Goal: Transaction & Acquisition: Book appointment/travel/reservation

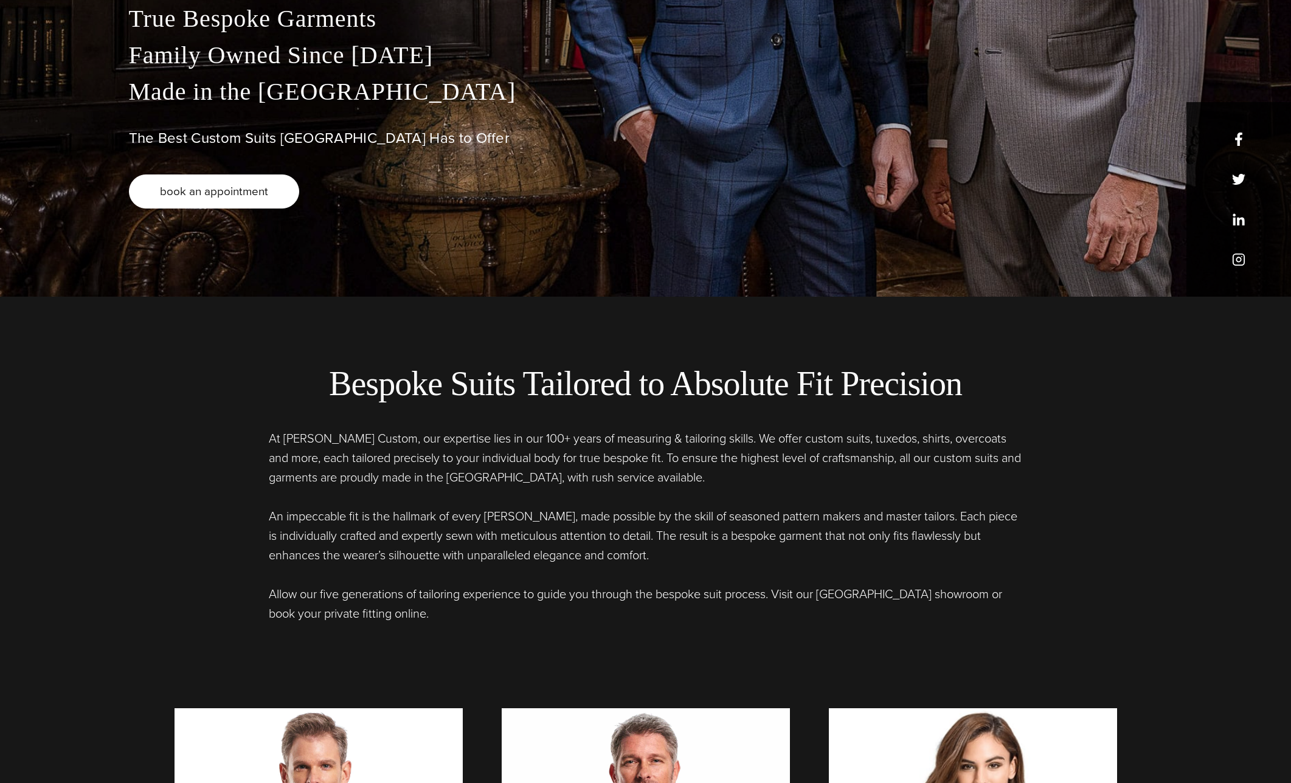
click at [243, 194] on span "book an appointment" at bounding box center [214, 191] width 108 height 18
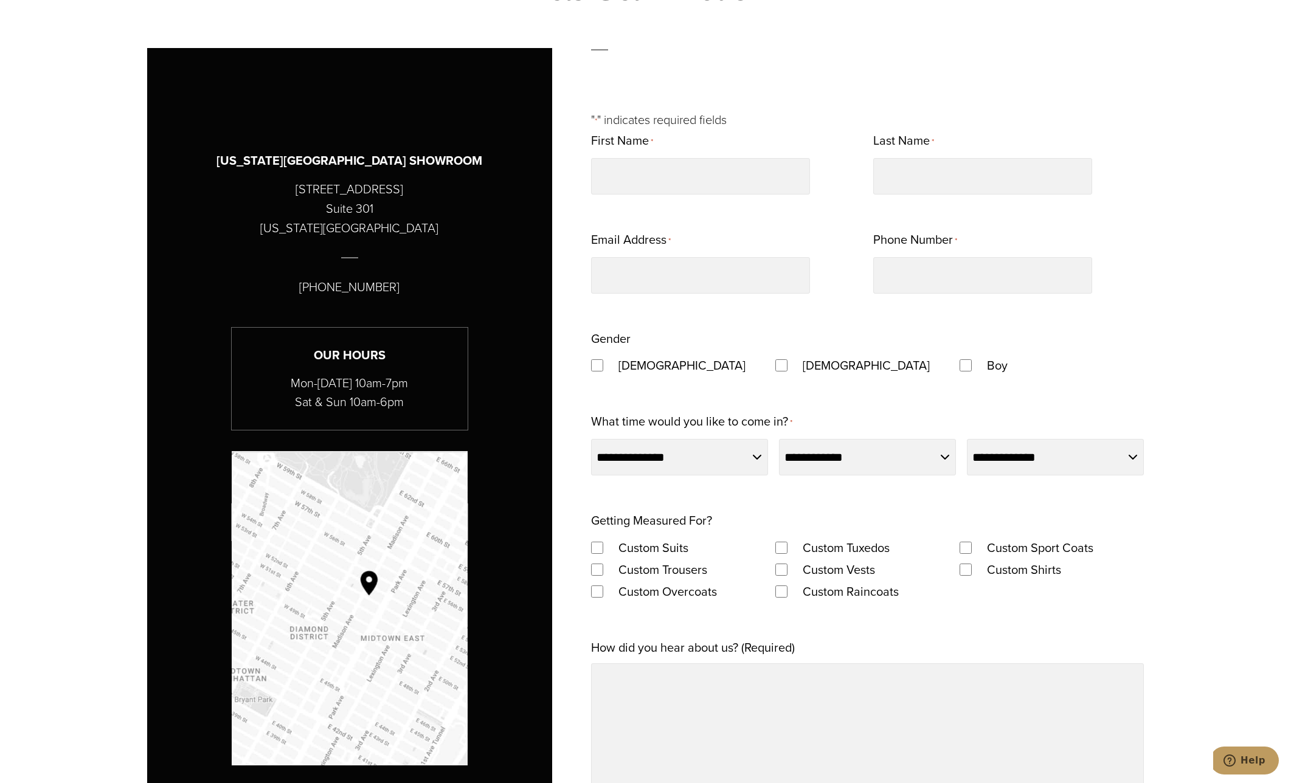
scroll to position [1277, 0]
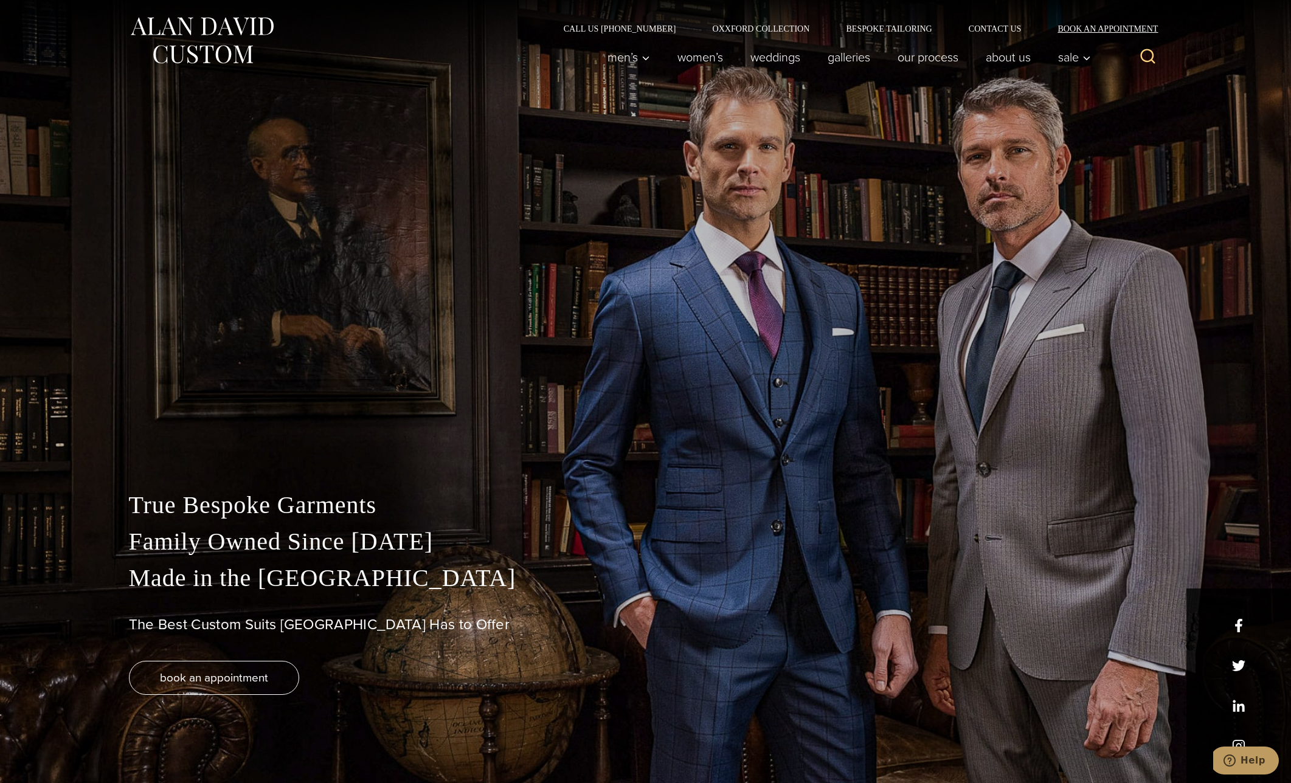
click at [1094, 27] on link "Book an Appointment" at bounding box center [1100, 28] width 123 height 9
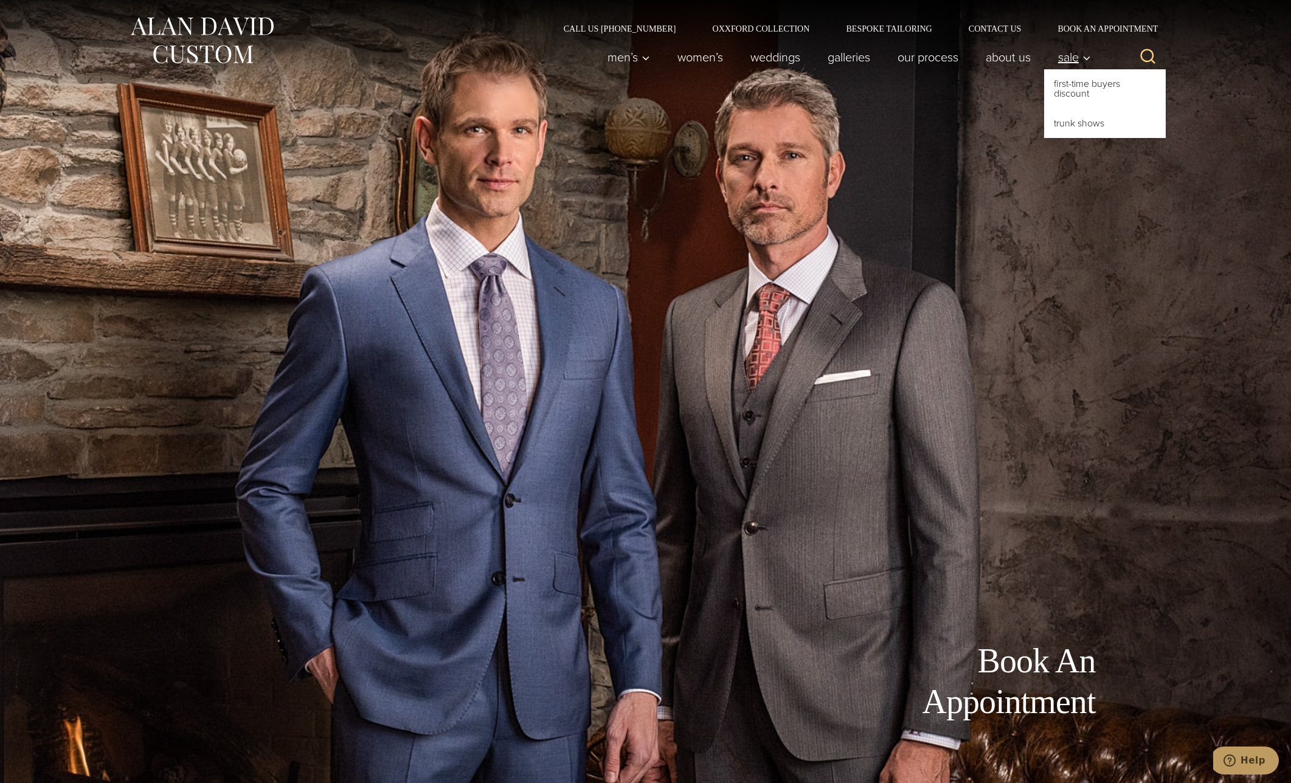
click at [1071, 55] on span "Sale" at bounding box center [1074, 57] width 33 height 12
click at [1071, 179] on div "Book An Appointment" at bounding box center [645, 391] width 997 height 783
click at [922, 419] on div "Book An Appointment" at bounding box center [645, 391] width 997 height 783
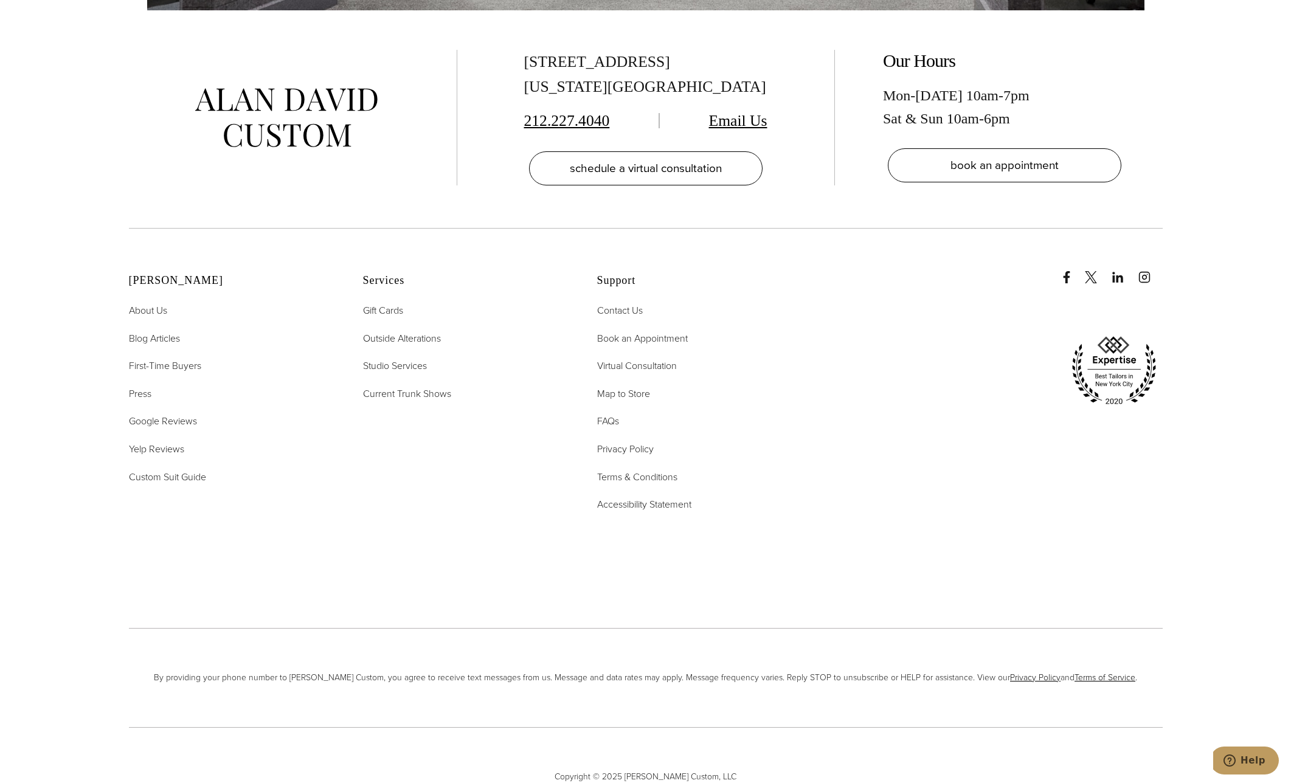
scroll to position [3036, 0]
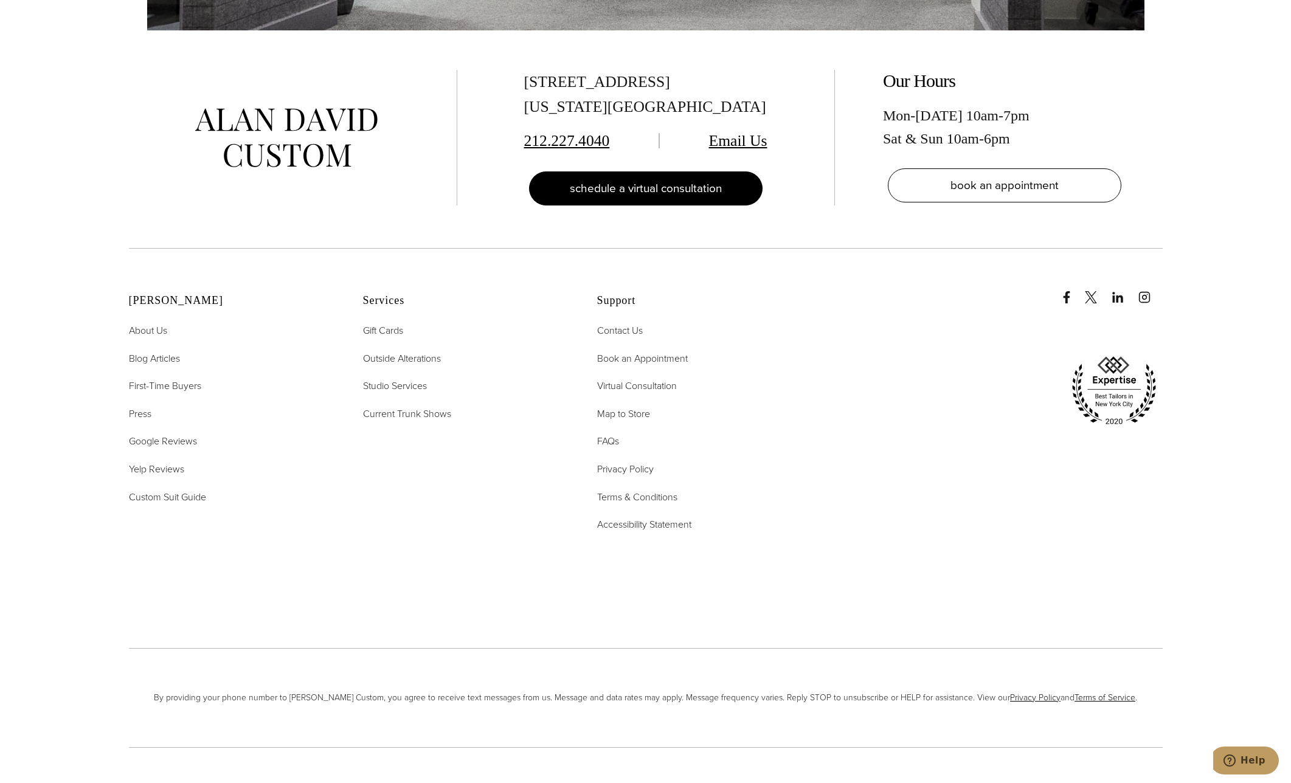
click at [671, 179] on span "schedule a virtual consultation" at bounding box center [646, 188] width 152 height 18
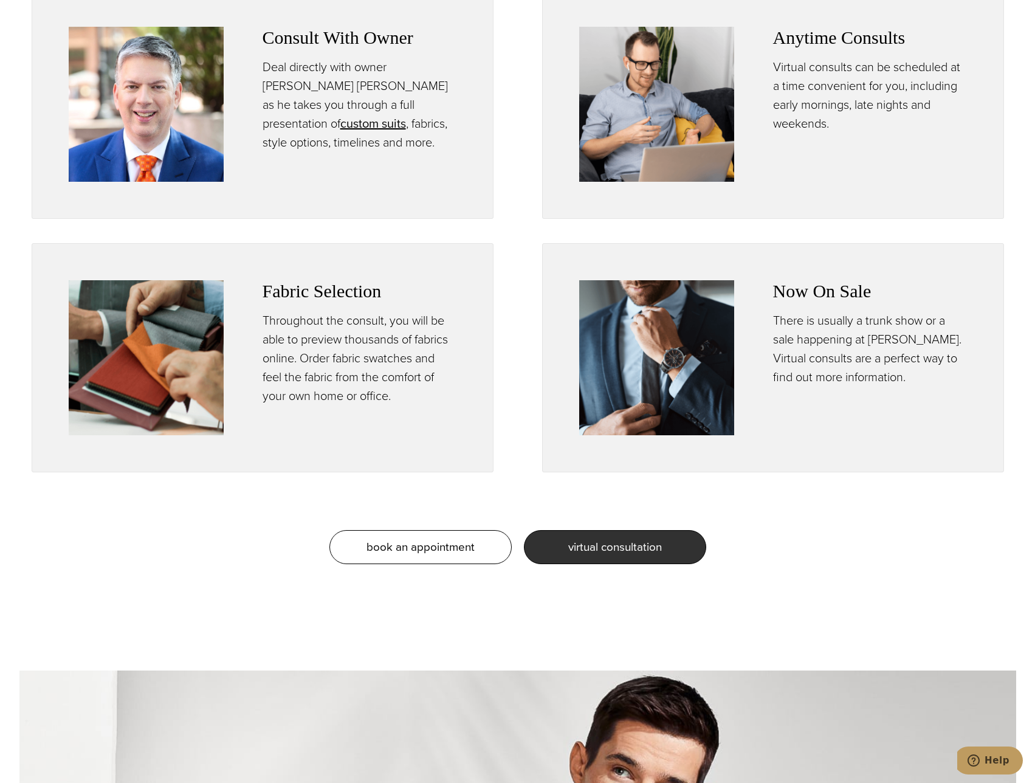
scroll to position [973, 0]
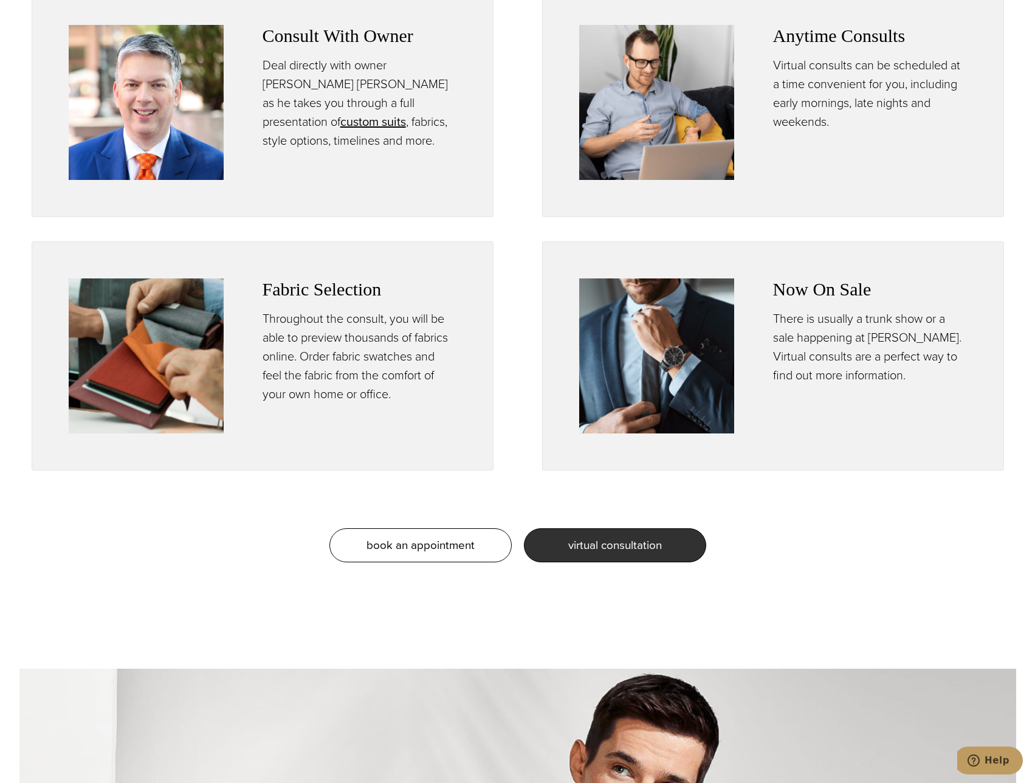
click at [784, 466] on div "Now On Sale There is usually a trunk show or a sale happening at [PERSON_NAME].…" at bounding box center [773, 355] width 462 height 229
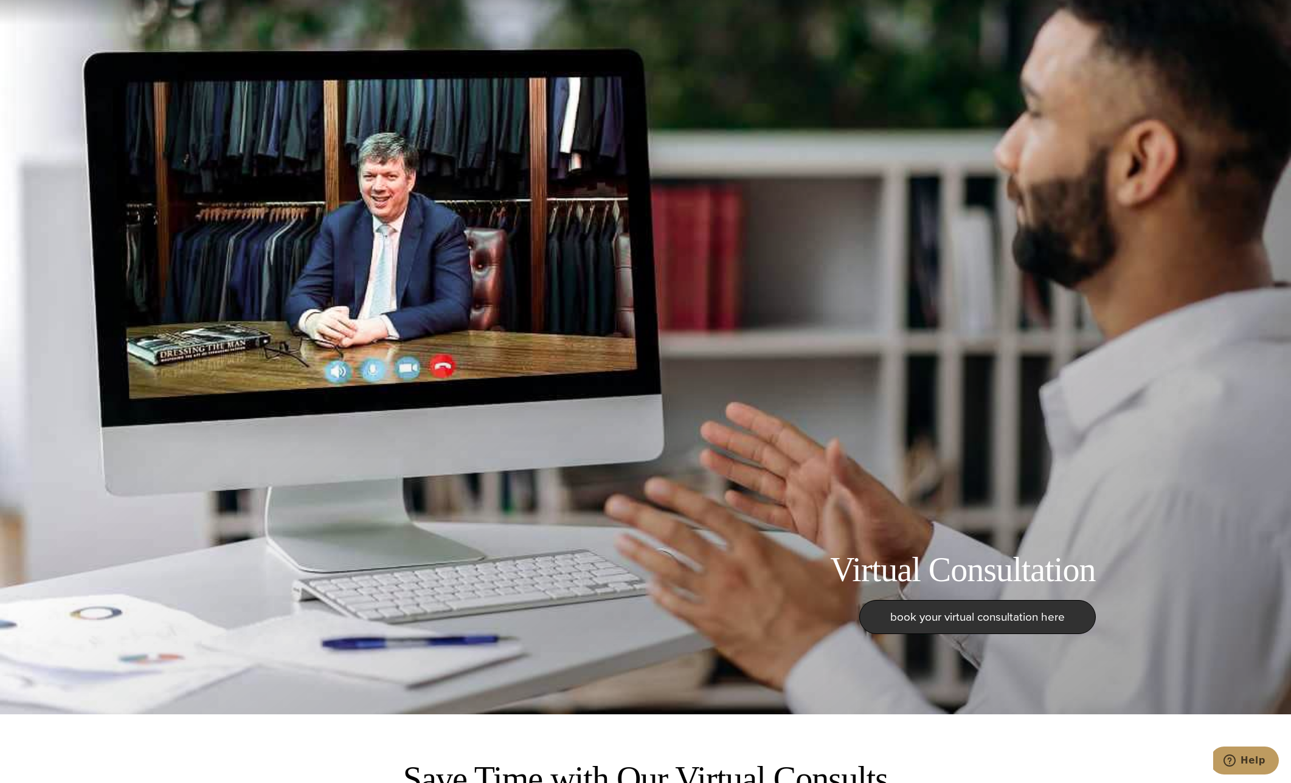
scroll to position [0, 0]
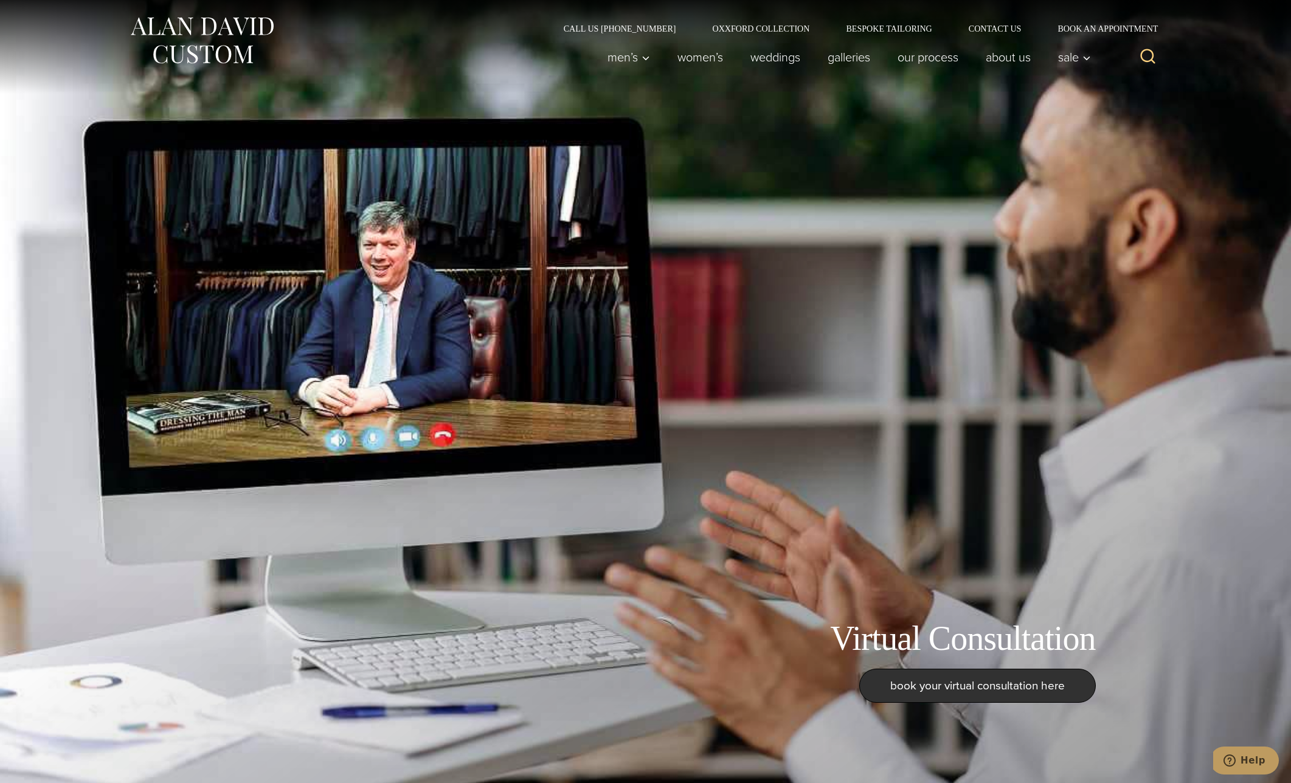
click at [935, 376] on div "Virtual Consultation book your virtual consultation here" at bounding box center [645, 391] width 997 height 783
